Goal: Check status

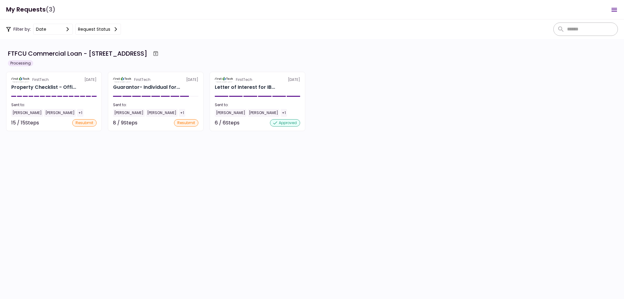
click at [171, 200] on section "FTFCU Commercial Loan - [STREET_ADDRESS] Processing FirstTech [DATE] Property C…" at bounding box center [312, 169] width 624 height 260
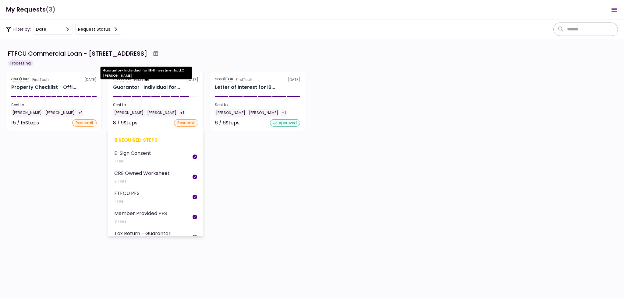
click at [150, 88] on div "Guarantor- Individual for..." at bounding box center [146, 87] width 67 height 7
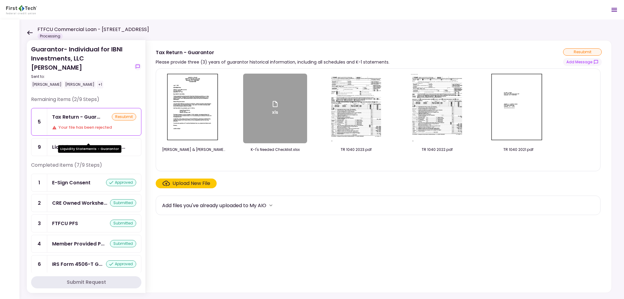
click at [90, 143] on div "Liquidity Statements - Guar..." at bounding box center [88, 147] width 73 height 8
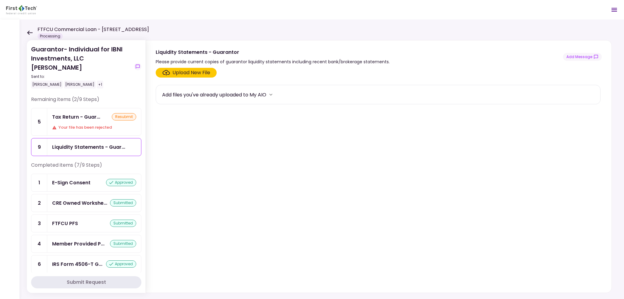
click at [65, 112] on div "Tax Return - Guar... resubmit Your file has been rejected" at bounding box center [94, 121] width 94 height 27
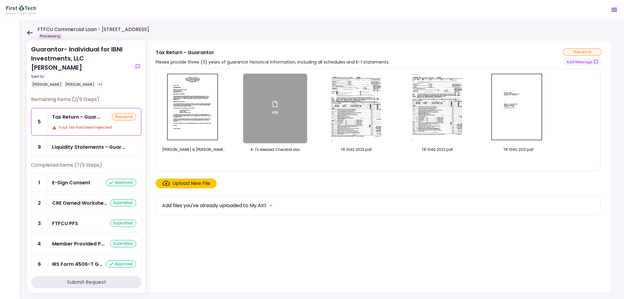
click at [30, 33] on icon at bounding box center [29, 32] width 5 height 4
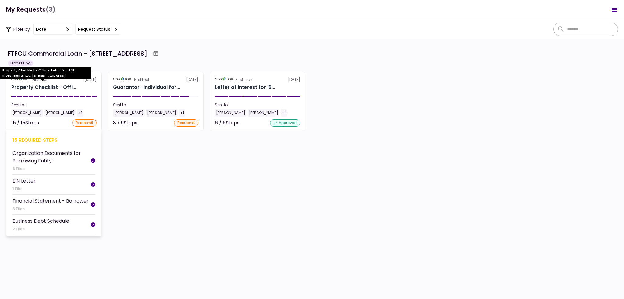
click at [50, 87] on div "Property Checklist - Offi..." at bounding box center [43, 87] width 65 height 7
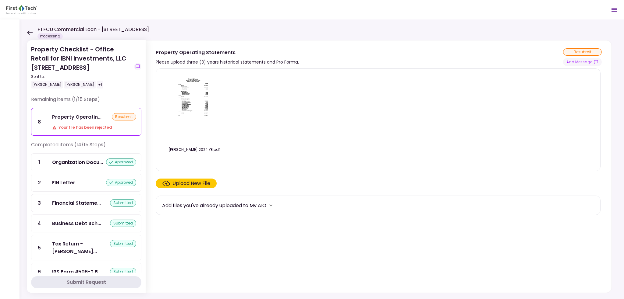
click at [27, 32] on icon at bounding box center [30, 32] width 6 height 5
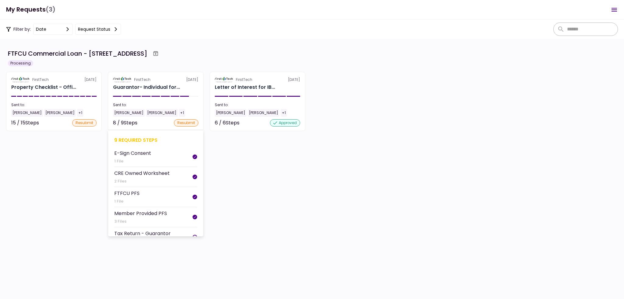
click at [124, 83] on div "FirstTech" at bounding box center [131, 79] width 37 height 5
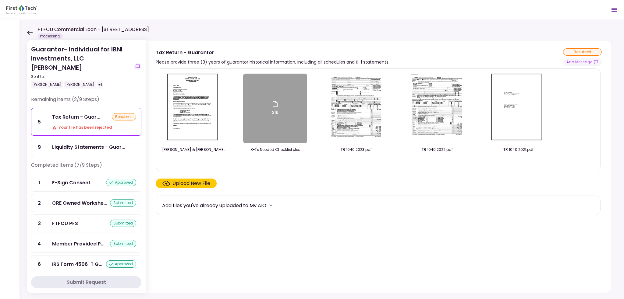
click at [30, 30] on icon at bounding box center [30, 32] width 6 height 5
